Goal: Transaction & Acquisition: Purchase product/service

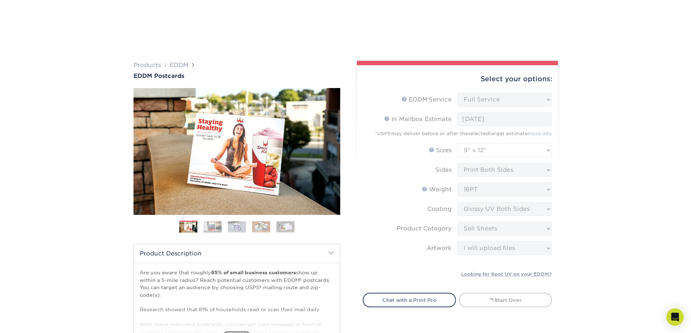
select select "full_service"
select select "9.00x12.00"
select select "eddd4a87-9082-47bb-843b-3bca55f6c842"
select select "upload"
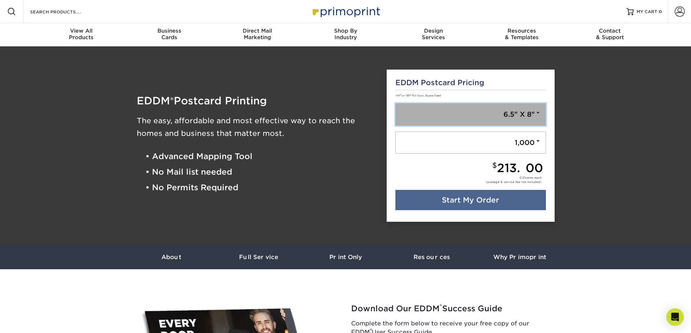
click at [538, 112] on span at bounding box center [538, 113] width 7 height 7
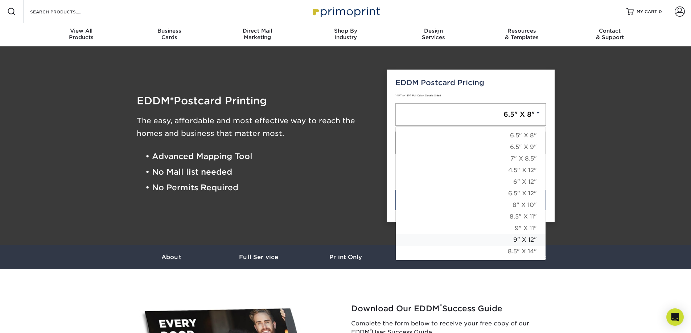
click at [528, 240] on link "9" X 12"" at bounding box center [471, 240] width 150 height 12
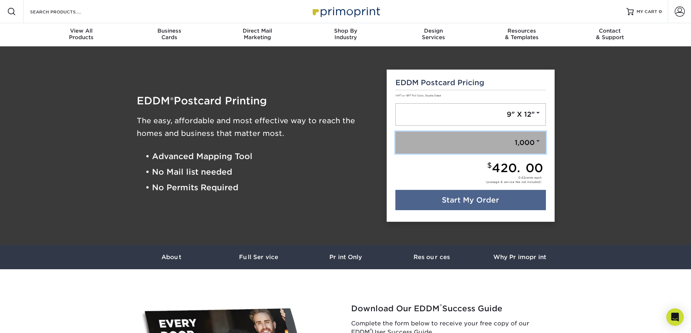
click at [537, 142] on span at bounding box center [538, 141] width 7 height 7
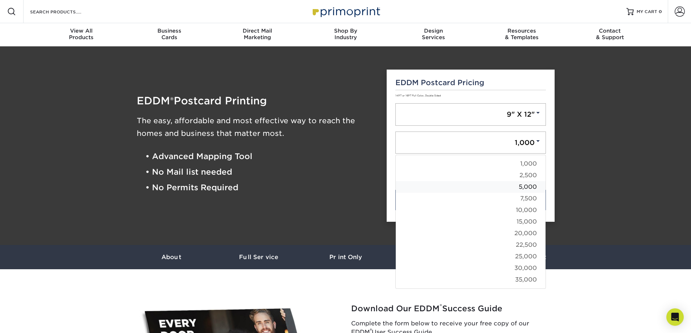
click at [526, 189] on link "5,000" at bounding box center [471, 187] width 150 height 12
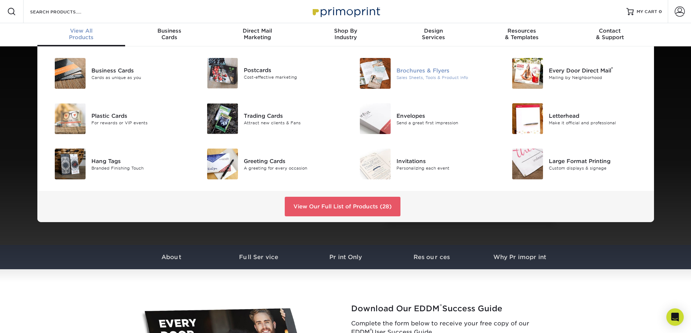
click at [375, 73] on img at bounding box center [375, 73] width 31 height 31
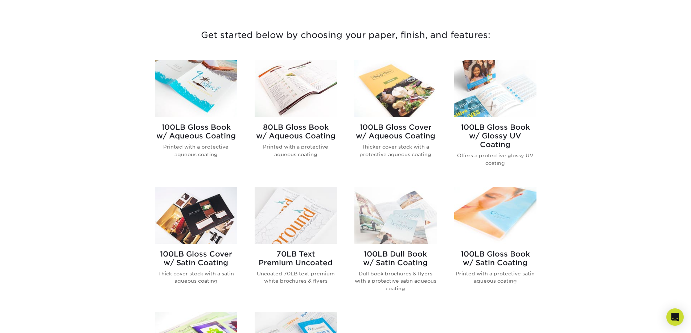
scroll to position [254, 0]
